Goal: Information Seeking & Learning: Learn about a topic

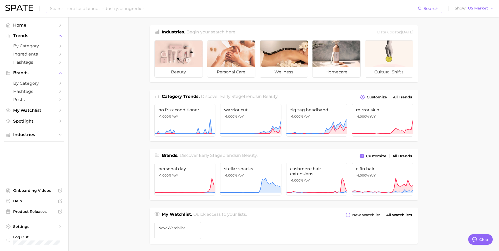
click at [118, 8] on input at bounding box center [233, 8] width 369 height 9
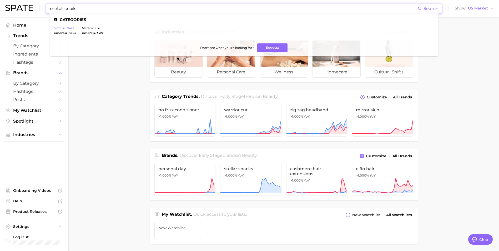
type input "metallicnails"
click at [65, 29] on link "metallic nails" at bounding box center [64, 28] width 21 height 4
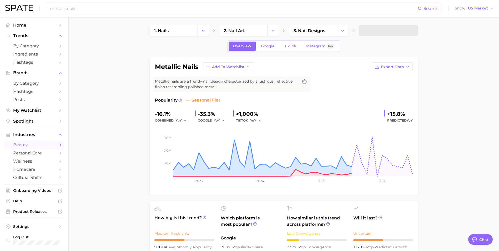
type textarea "x"
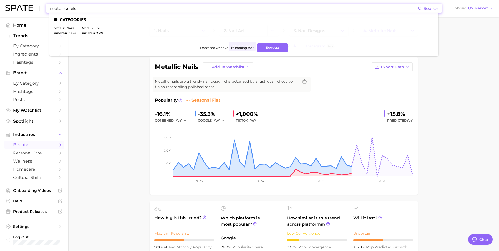
click at [79, 8] on input "metallicnails" at bounding box center [233, 8] width 369 height 9
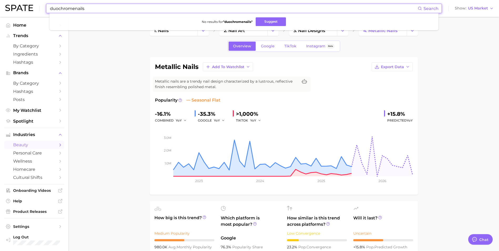
drag, startPoint x: 89, startPoint y: 10, endPoint x: 76, endPoint y: 9, distance: 13.4
click at [76, 9] on input "duochromenails" at bounding box center [233, 8] width 369 height 9
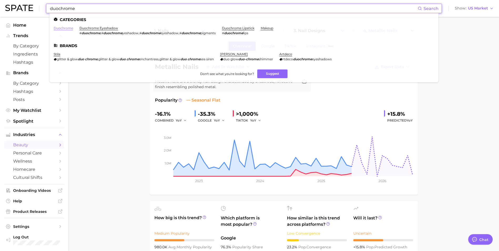
click at [65, 29] on link "duochrome" at bounding box center [63, 28] width 19 height 4
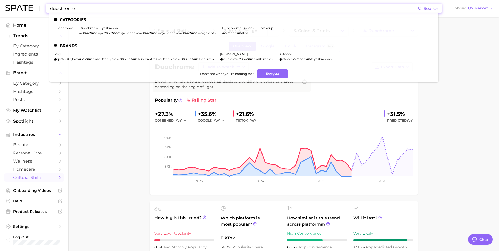
click at [102, 9] on input "duochrome" at bounding box center [233, 8] width 369 height 9
drag, startPoint x: 102, startPoint y: 9, endPoint x: 44, endPoint y: 13, distance: 58.1
click at [44, 13] on div "duochrome Search Categories duochrome duochrome eyeshadow # duochrome , # duoch…" at bounding box center [249, 8] width 489 height 17
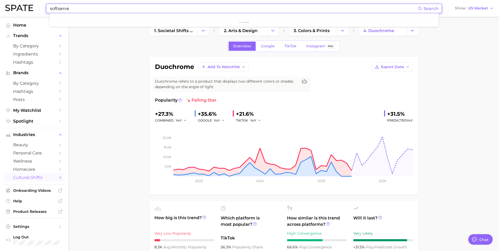
click at [94, 8] on input "softserve" at bounding box center [233, 8] width 369 height 9
drag, startPoint x: 92, startPoint y: 8, endPoint x: 19, endPoint y: 8, distance: 72.9
click at [19, 8] on div "softserve Search Show US Market" at bounding box center [249, 8] width 489 height 17
type input "softserve"
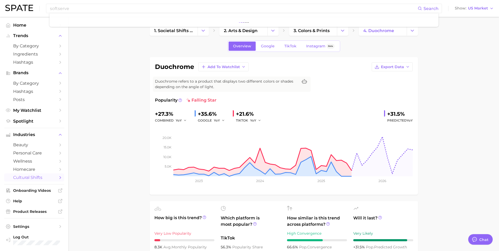
click at [205, 30] on icon "Change Category" at bounding box center [204, 31] width 6 height 6
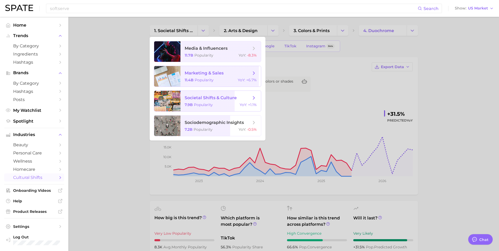
click at [215, 78] on div "11.4b Popularity YoY : +6.7%" at bounding box center [221, 80] width 72 height 5
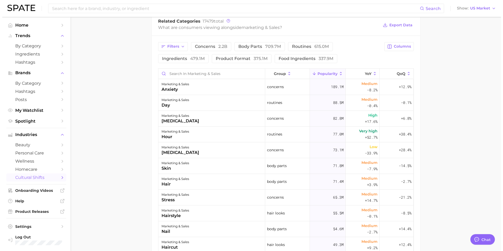
scroll to position [211, 0]
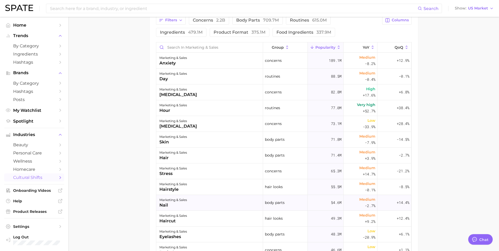
click at [172, 205] on div "nail" at bounding box center [174, 205] width 28 height 6
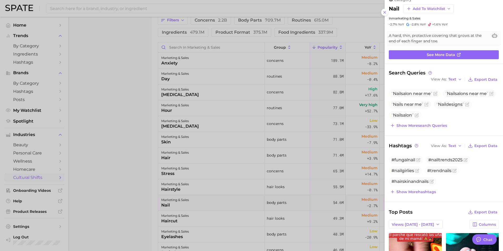
scroll to position [0, 0]
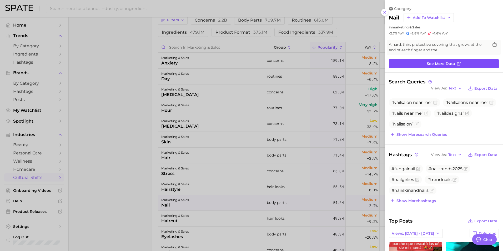
click at [456, 61] on link "See more data" at bounding box center [444, 63] width 110 height 9
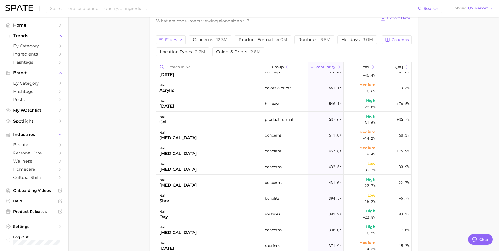
scroll to position [184, 0]
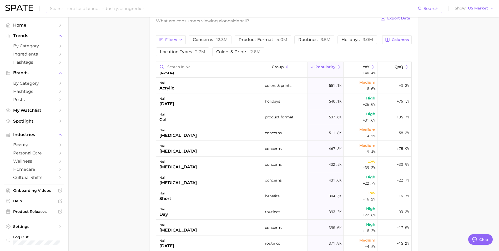
click at [73, 12] on input at bounding box center [233, 8] width 369 height 9
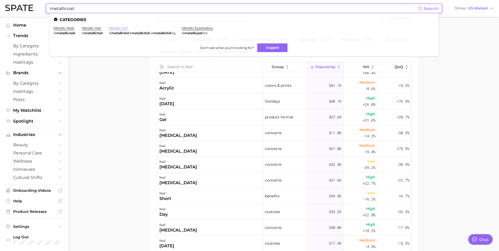
type input "metallicnail"
click at [121, 28] on link "metallic foil" at bounding box center [118, 28] width 19 height 4
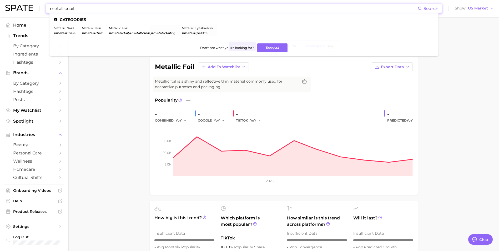
click at [94, 5] on input "metallicnail" at bounding box center [233, 8] width 369 height 9
click at [67, 27] on link "metallic nails" at bounding box center [64, 28] width 21 height 4
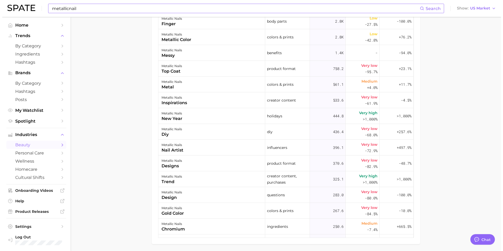
scroll to position [342, 0]
click at [171, 175] on div "metallic nails" at bounding box center [170, 176] width 21 height 6
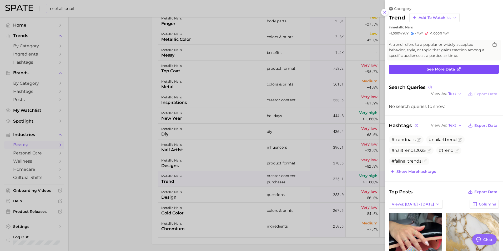
scroll to position [0, 0]
click at [470, 72] on link "See more data" at bounding box center [444, 69] width 110 height 9
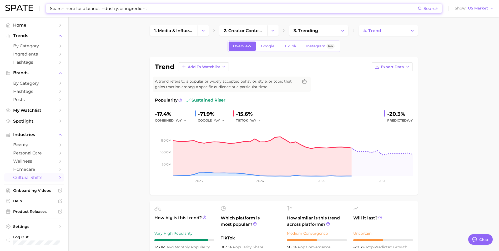
click at [110, 7] on input at bounding box center [233, 8] width 369 height 9
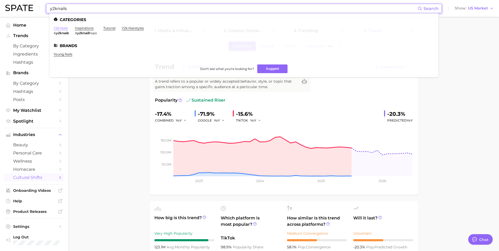
click at [58, 29] on link "y2k nails" at bounding box center [61, 28] width 14 height 4
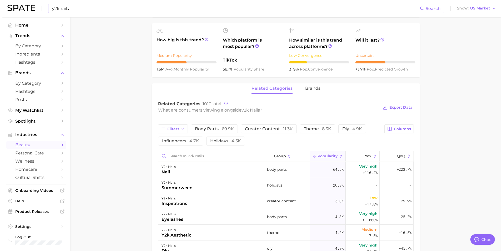
scroll to position [184, 0]
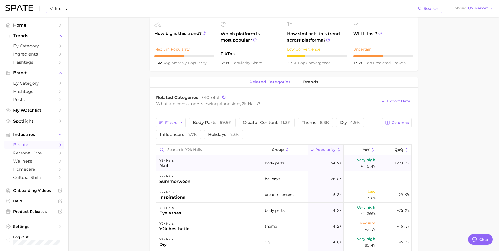
click at [362, 160] on span "Very high" at bounding box center [366, 160] width 18 height 6
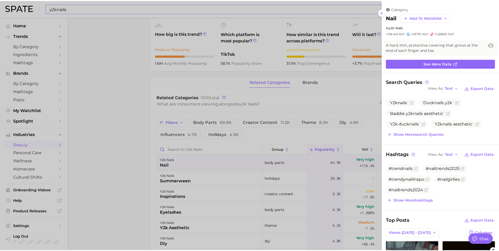
scroll to position [0, 0]
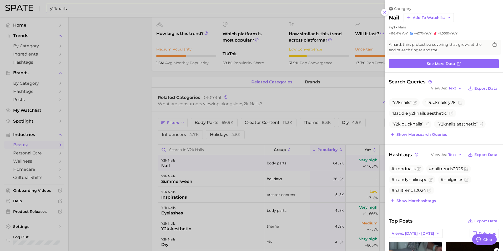
click at [123, 126] on div at bounding box center [251, 125] width 503 height 251
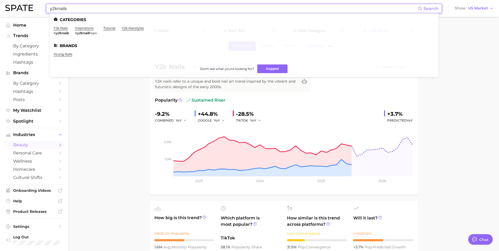
click at [76, 6] on input "y2knails" at bounding box center [233, 8] width 369 height 9
drag, startPoint x: 75, startPoint y: 8, endPoint x: 58, endPoint y: 8, distance: 16.8
click at [58, 8] on input "y2knails" at bounding box center [233, 8] width 369 height 9
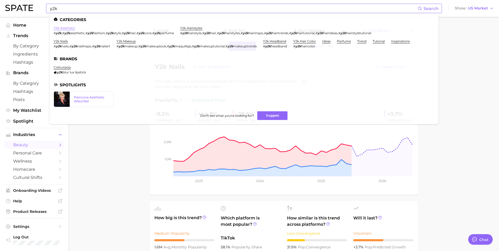
click at [69, 29] on link "y2k aesthetic" at bounding box center [65, 28] width 22 height 4
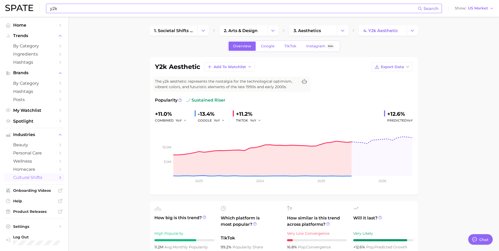
click at [78, 9] on input "y2k" at bounding box center [233, 8] width 369 height 9
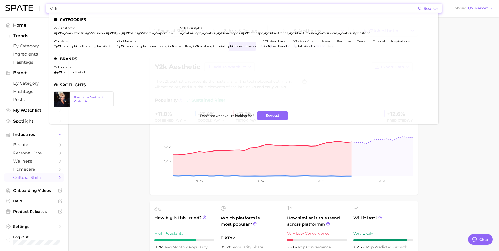
drag, startPoint x: 78, startPoint y: 9, endPoint x: 36, endPoint y: 4, distance: 41.6
click at [36, 4] on div "y2k Search Categories y2k aesthetic # y2k , # y2k aesthetic , # y2k fashion , #…" at bounding box center [249, 8] width 489 height 17
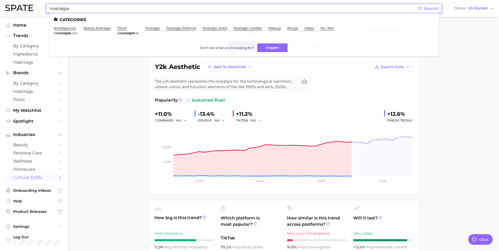
click at [65, 30] on li "nostalgiacore # nostalgia core" at bounding box center [66, 30] width 24 height 9
click at [65, 28] on link "nostalgiacore" at bounding box center [65, 28] width 22 height 4
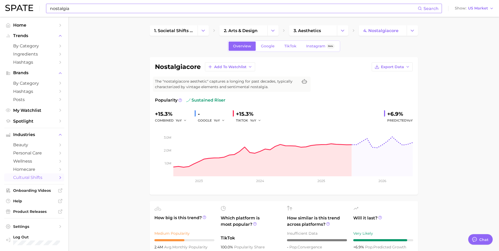
click at [76, 3] on div "nostalgia Search Show US Market" at bounding box center [249, 8] width 489 height 17
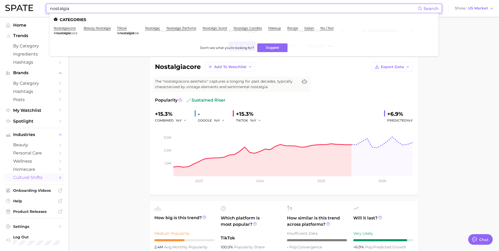
click at [78, 11] on input "nostalgia" at bounding box center [233, 8] width 369 height 9
drag, startPoint x: 76, startPoint y: 10, endPoint x: 32, endPoint y: 13, distance: 44.1
click at [32, 13] on div "nostalgia Search Categories nostalgiacore # nostalgia core beauty nostalgia tik…" at bounding box center [249, 8] width 489 height 17
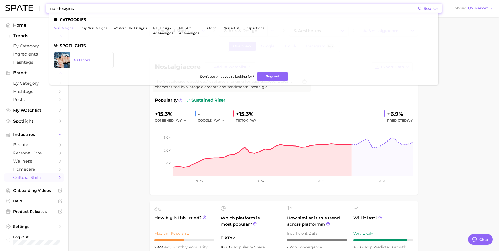
type input "naildesigns"
click at [64, 29] on link "nail designs" at bounding box center [63, 28] width 19 height 4
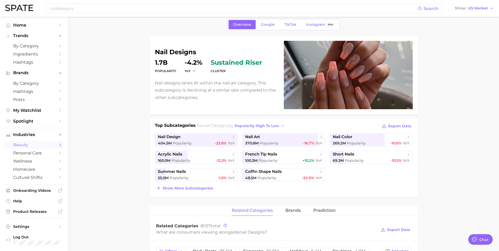
scroll to position [53, 0]
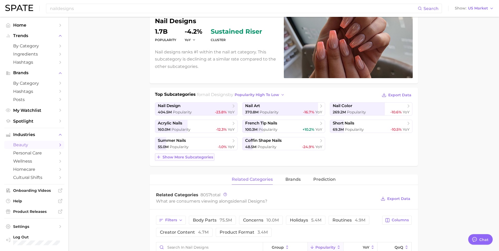
click at [190, 153] on button "Show more subcategories" at bounding box center [184, 156] width 59 height 7
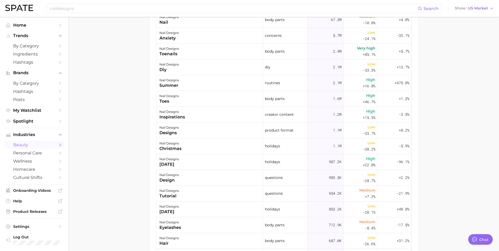
scroll to position [466, 0]
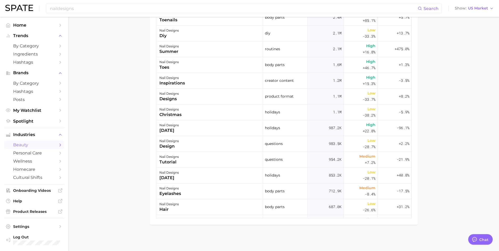
type textarea "x"
